Goal: Task Accomplishment & Management: Manage account settings

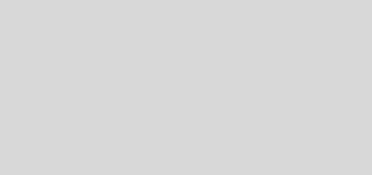
select select "es"
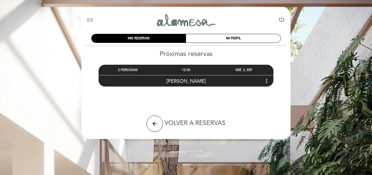
click at [192, 71] on div "12:30" at bounding box center [186, 70] width 58 height 10
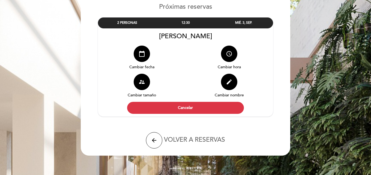
scroll to position [48, 0]
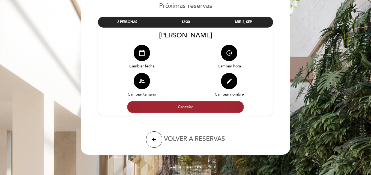
click at [190, 109] on button "Cancelar" at bounding box center [185, 107] width 117 height 12
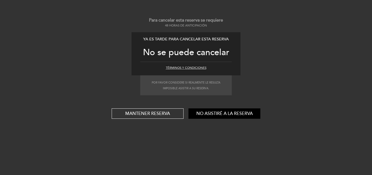
click at [196, 68] on button "Términos y condiciones" at bounding box center [186, 68] width 41 height 4
click at [226, 113] on button "No asistiré a la reserva" at bounding box center [225, 113] width 72 height 10
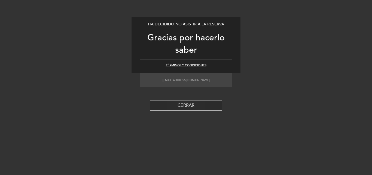
click at [205, 106] on button "CERRAR" at bounding box center [186, 105] width 72 height 10
